Goal: Task Accomplishment & Management: Complete application form

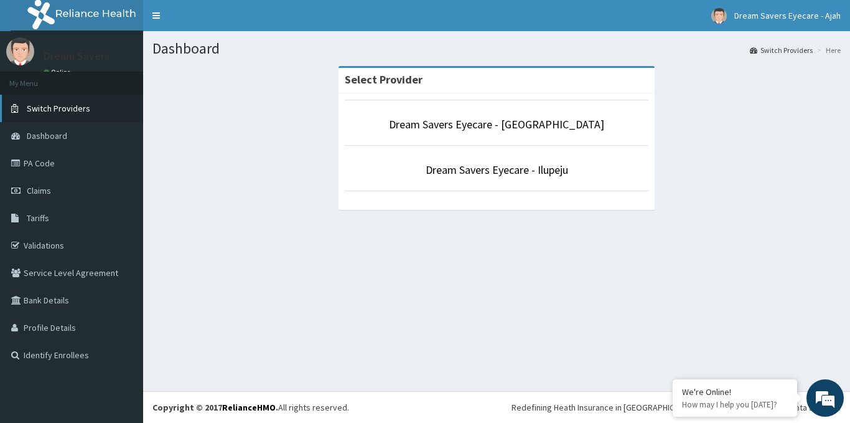
click at [66, 107] on span "Switch Providers" at bounding box center [58, 108] width 63 height 11
click at [494, 167] on link "Dream Savers Eyecare - Ikeja" at bounding box center [496, 169] width 134 height 14
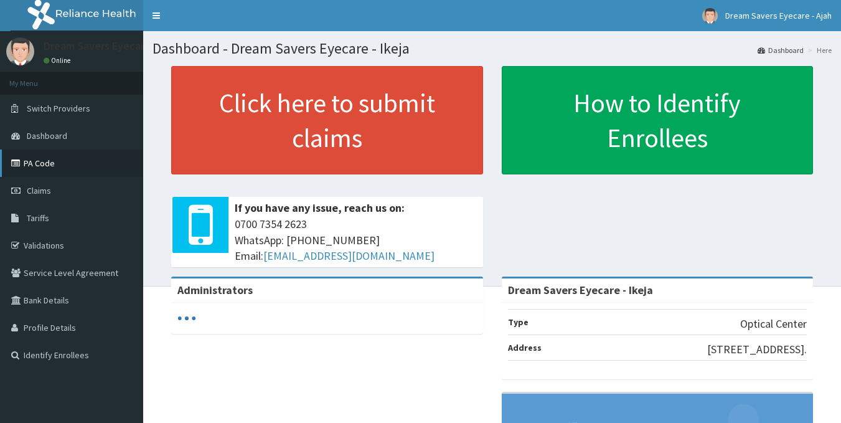
click at [70, 161] on link "PA Code" at bounding box center [71, 162] width 143 height 27
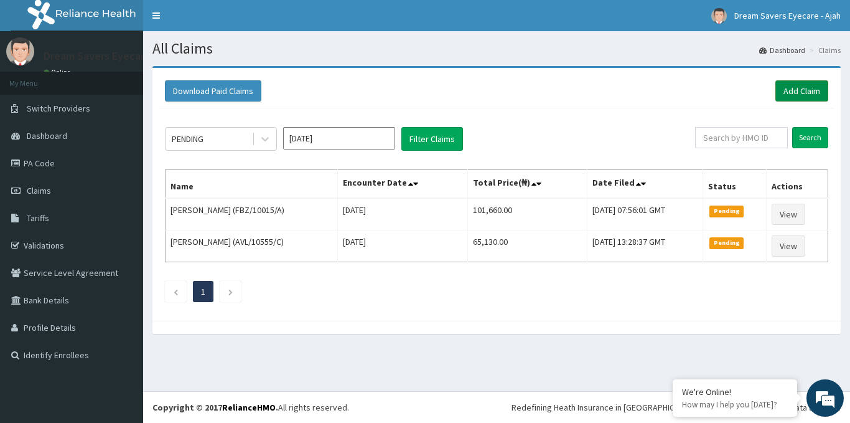
click at [785, 90] on link "Add Claim" at bounding box center [801, 90] width 53 height 21
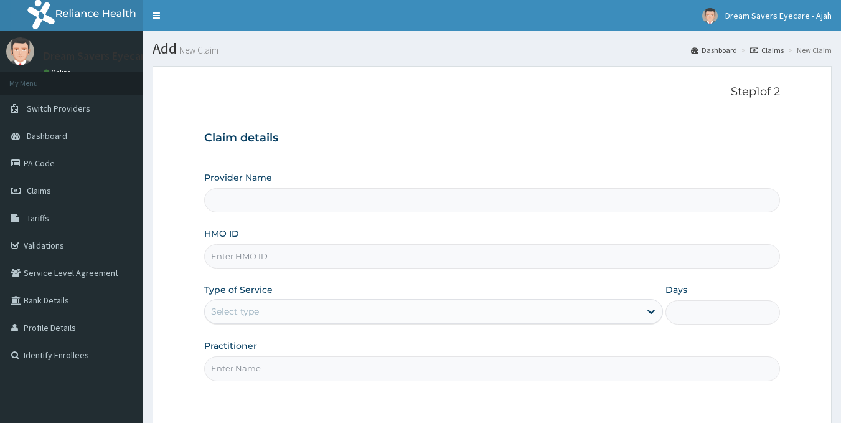
type input "Dream Savers Eyecare - Ikeja"
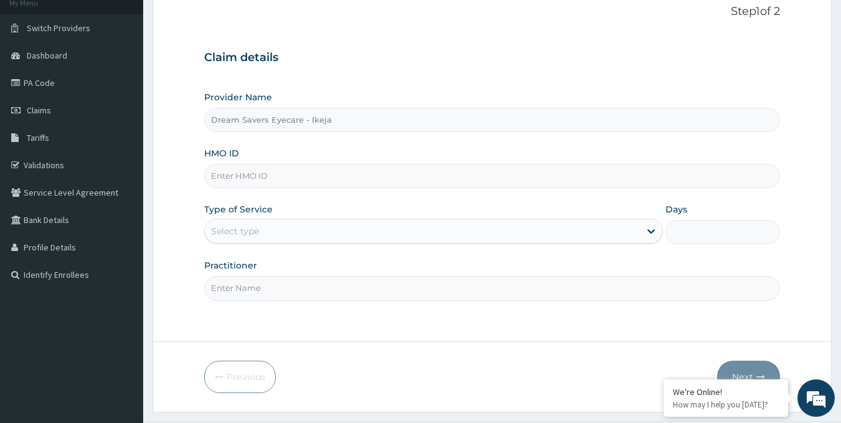
scroll to position [81, 0]
click at [236, 170] on input "HMO ID" at bounding box center [492, 175] width 576 height 24
paste input "CHL/10758/D"
type input "CHL/10758/D"
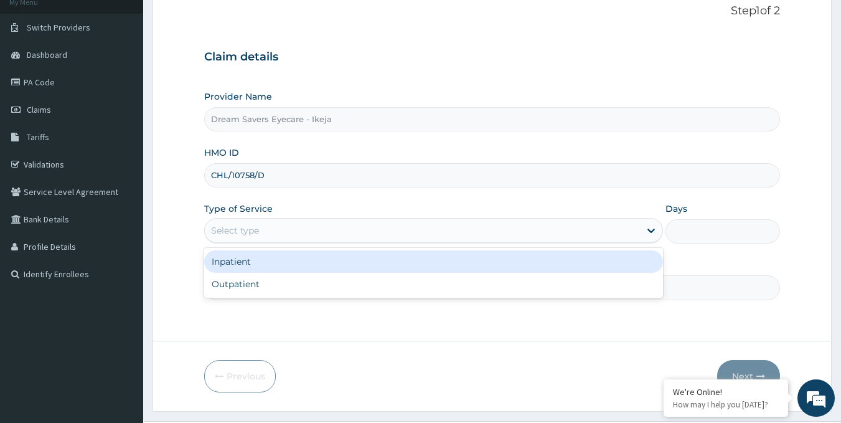
click at [246, 227] on div "Select type" at bounding box center [235, 230] width 48 height 12
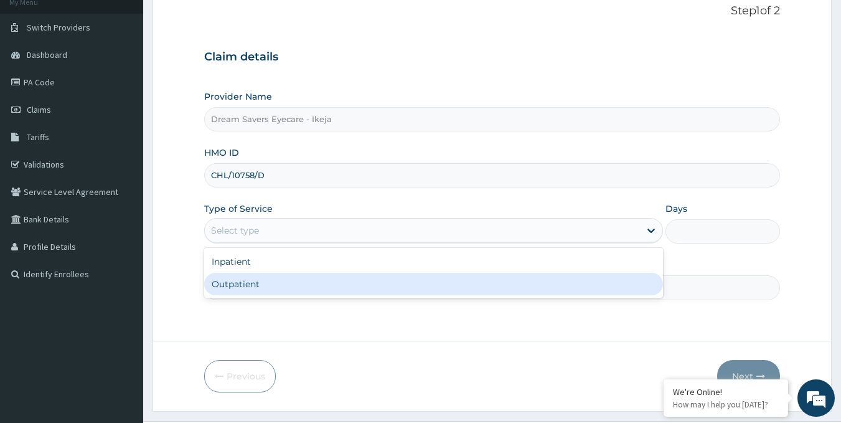
click at [245, 282] on div "Outpatient" at bounding box center [433, 284] width 459 height 22
type input "1"
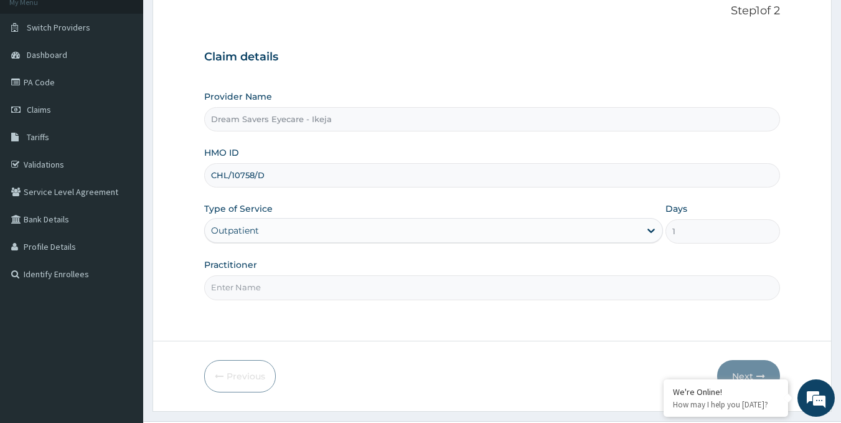
click at [244, 283] on input "Practitioner" at bounding box center [492, 287] width 576 height 24
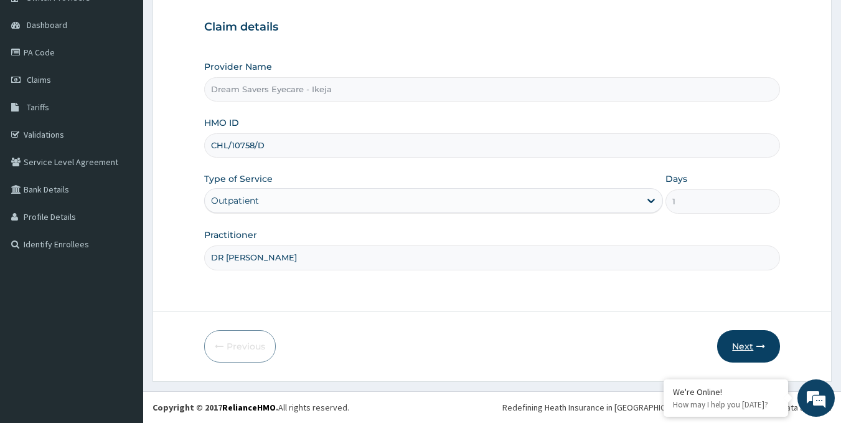
type input "DR MMASI"
click at [744, 345] on button "Next" at bounding box center [748, 346] width 63 height 32
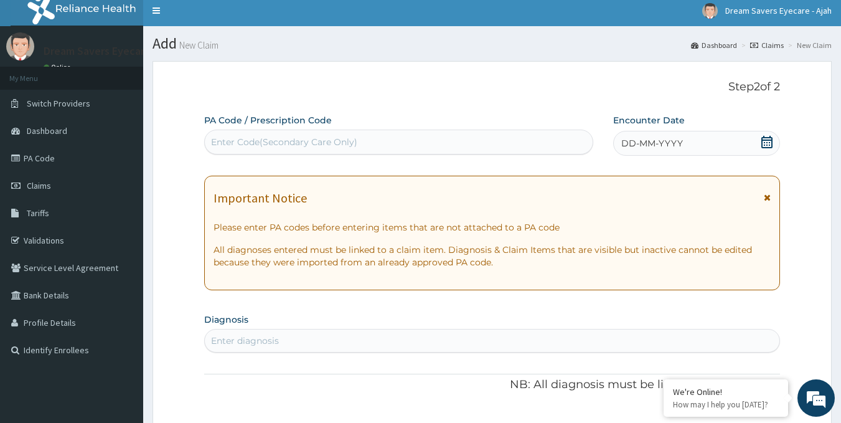
scroll to position [4, 0]
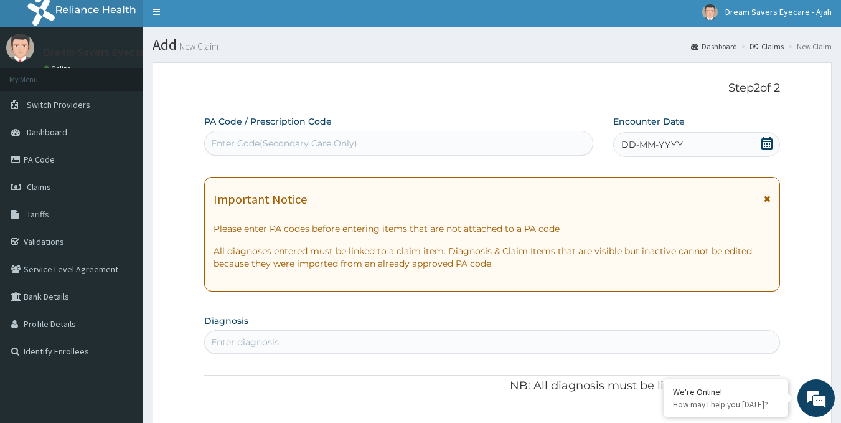
click at [334, 137] on div "Enter Code(Secondary Care Only)" at bounding box center [284, 143] width 146 height 12
paste input "PA/1D048F"
type input "PA/1D048F"
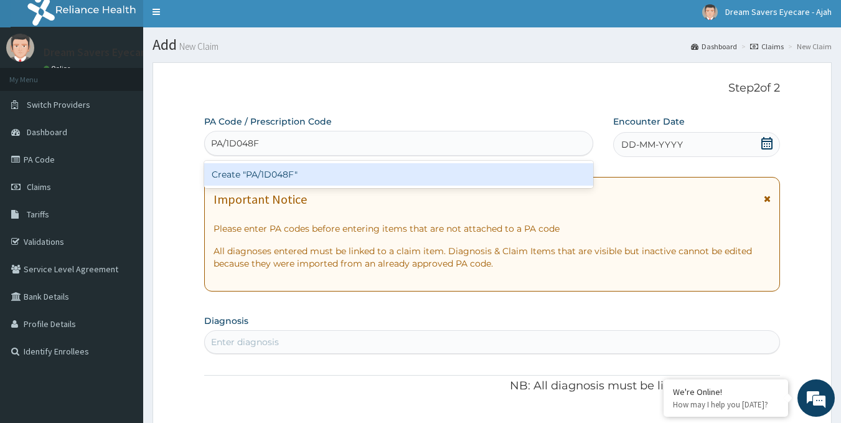
click at [264, 174] on div "Create "PA/1D048F"" at bounding box center [399, 174] width 390 height 22
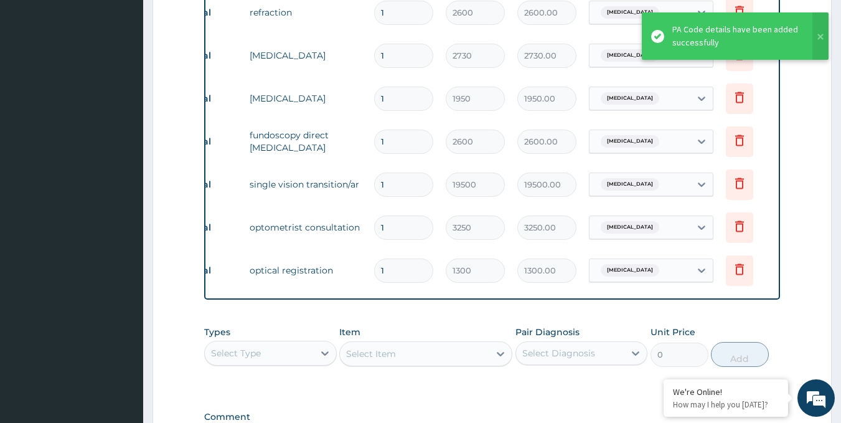
scroll to position [508, 0]
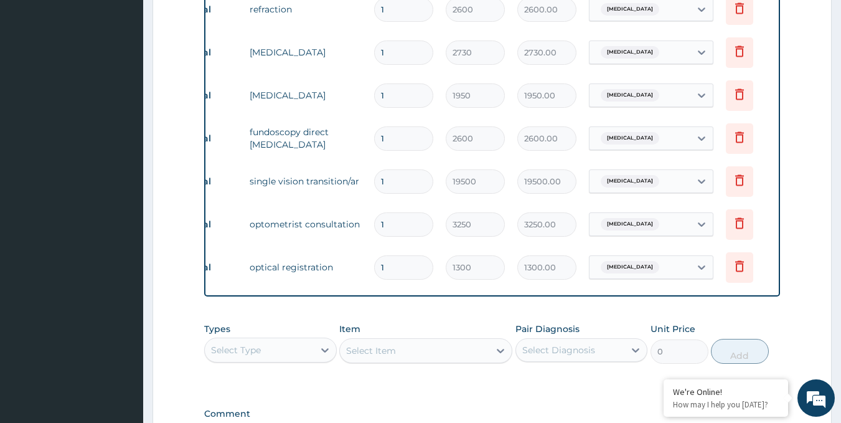
click at [395, 172] on input "1" at bounding box center [403, 181] width 59 height 24
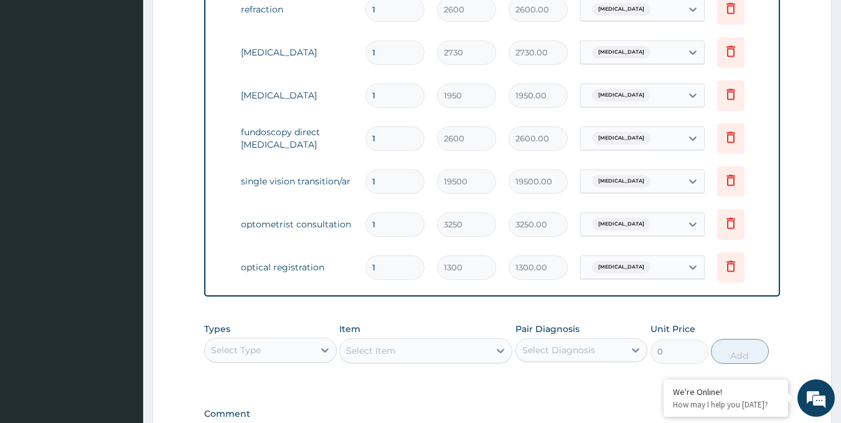
type input "0.00"
type input "2"
type input "39000.00"
type input "0.00"
type input "2"
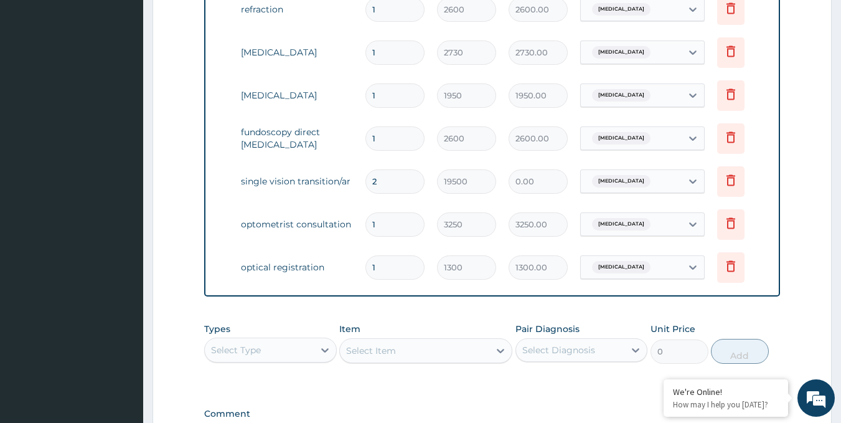
type input "39000.00"
type input "2"
click at [414, 163] on td "2" at bounding box center [395, 181] width 72 height 37
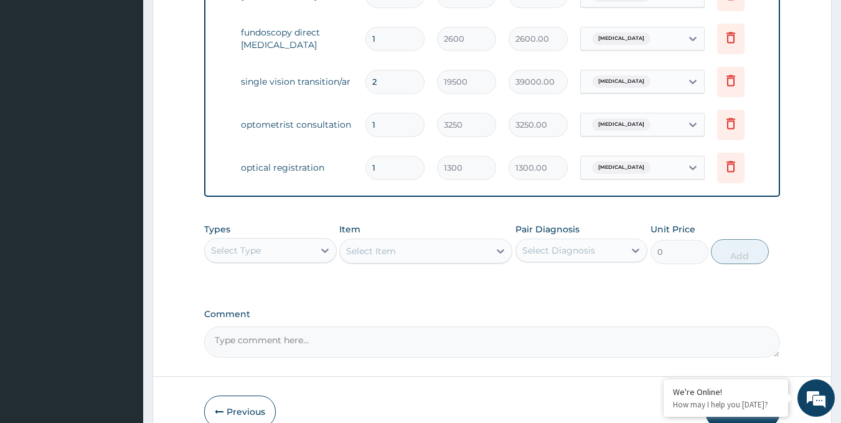
scroll to position [683, 0]
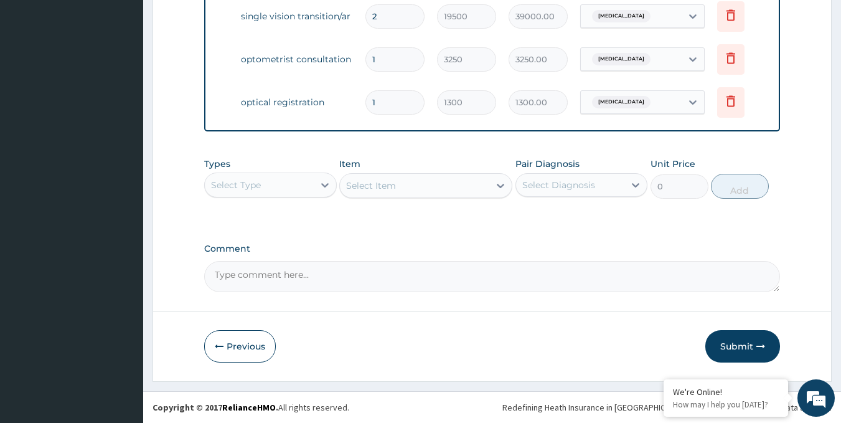
click at [307, 277] on textarea "Comment" at bounding box center [492, 276] width 576 height 31
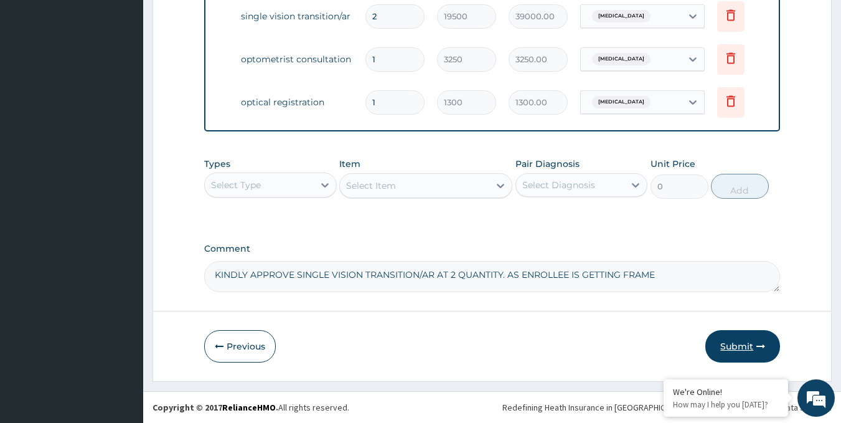
type textarea "KINDLY APPROVE SINGLE VISION TRANSITION/AR AT 2 QUANTITY. AS ENROLLEE IS GETTIN…"
click at [738, 345] on button "Submit" at bounding box center [742, 346] width 75 height 32
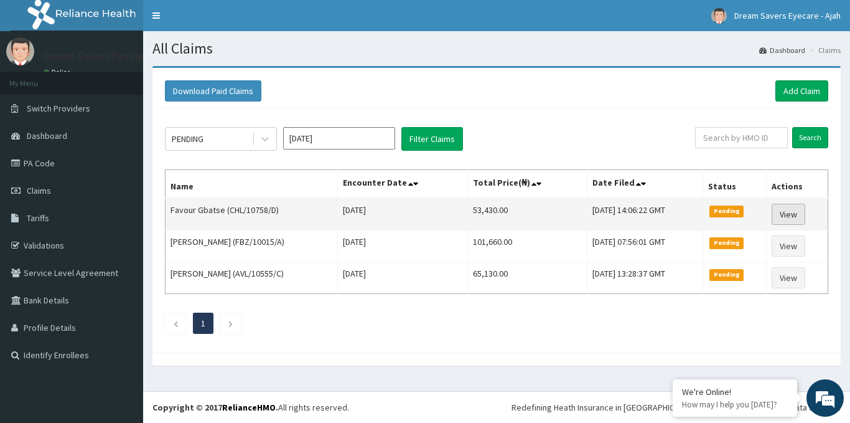
click at [793, 212] on link "View" at bounding box center [789, 214] width 34 height 21
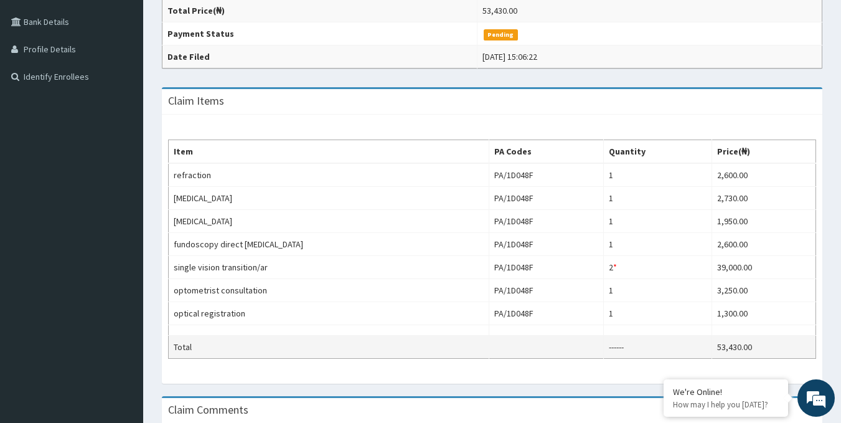
scroll to position [297, 0]
